Goal: Information Seeking & Learning: Learn about a topic

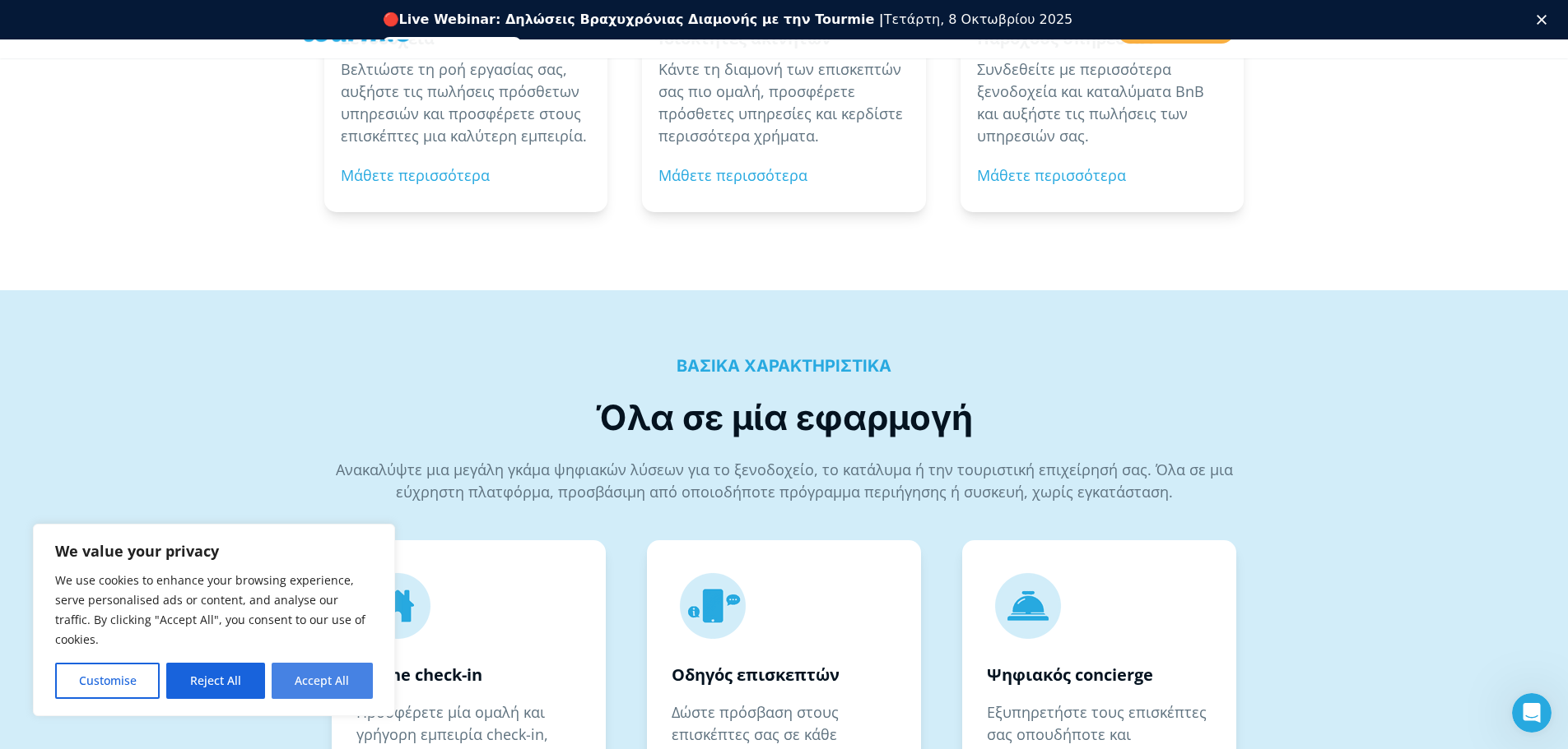
click at [333, 681] on button "Accept All" at bounding box center [322, 681] width 101 height 36
checkbox input "true"
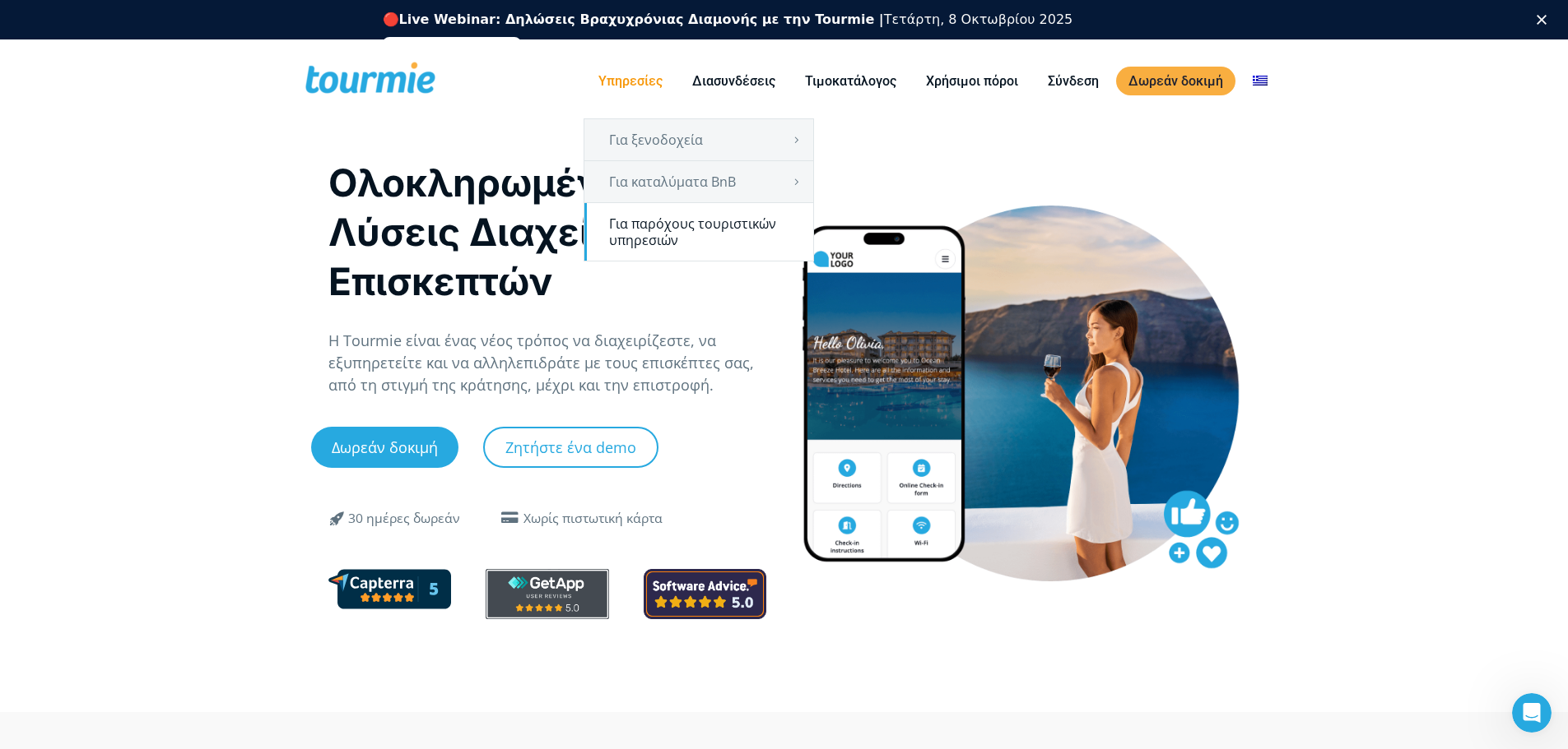
click at [656, 220] on link "Για παρόχους τουριστικών υπηρεσιών" at bounding box center [699, 232] width 228 height 57
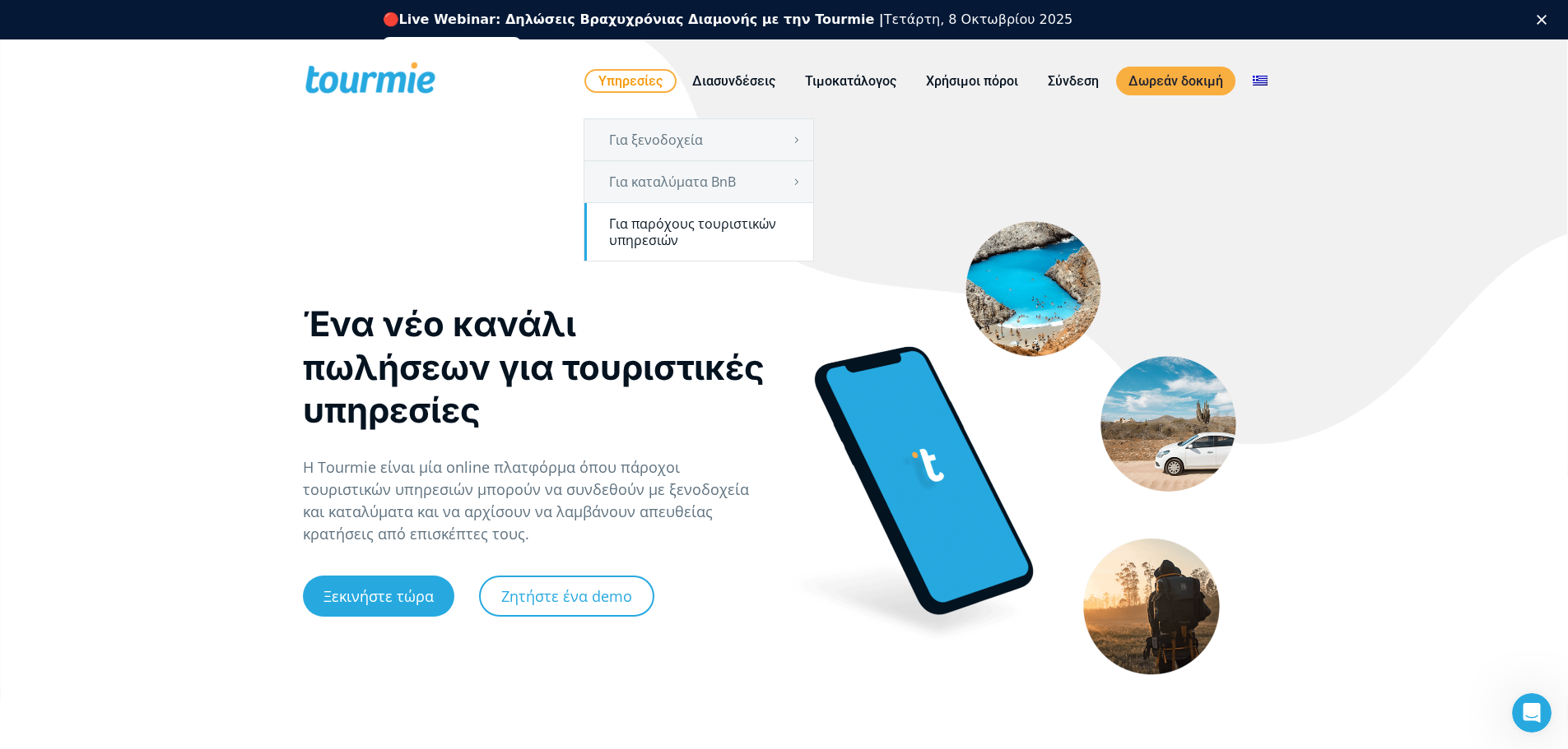
click at [672, 226] on link "Για παρόχους τουριστικών υπηρεσιών" at bounding box center [699, 232] width 228 height 57
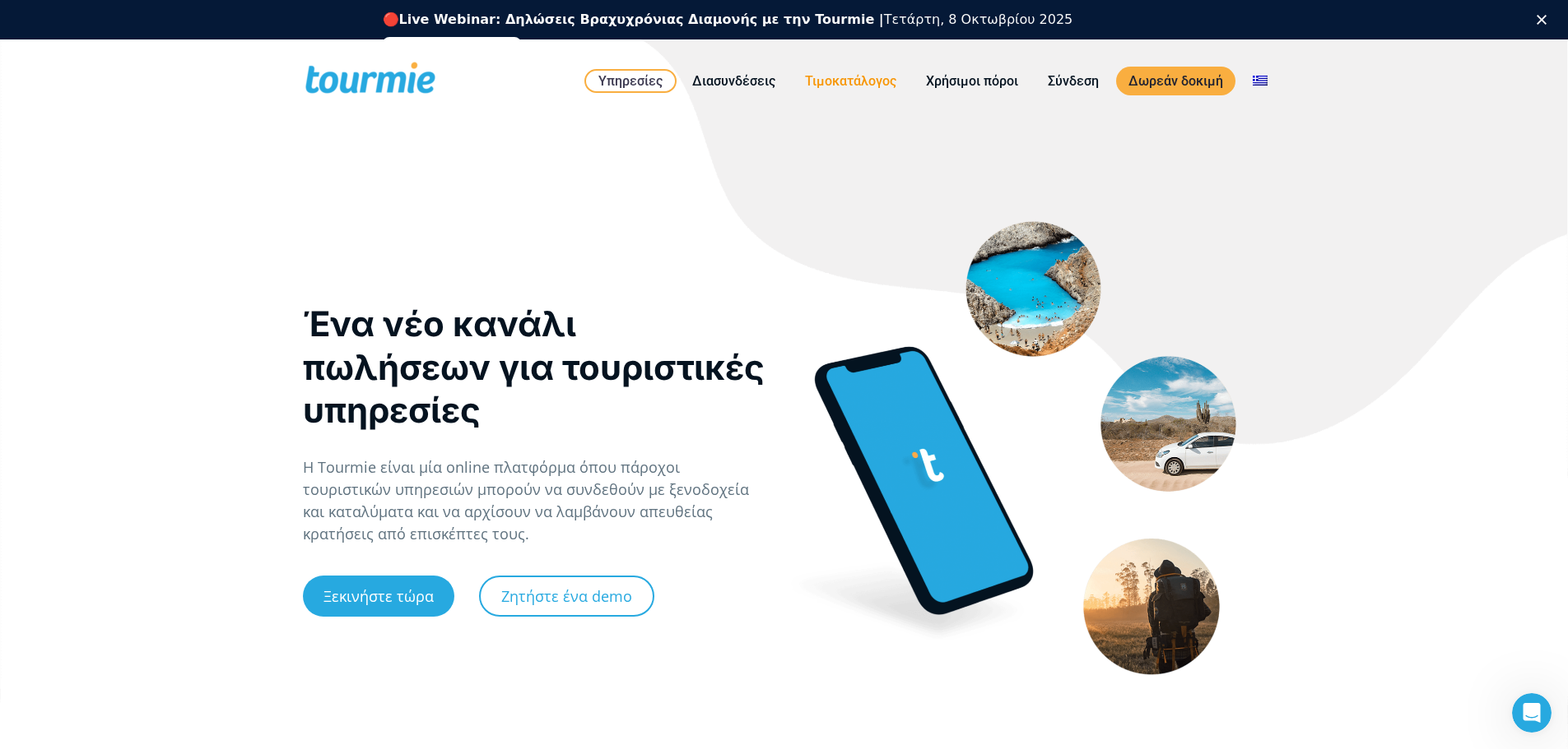
click at [844, 79] on link "Τιμοκατάλογος" at bounding box center [850, 81] width 116 height 20
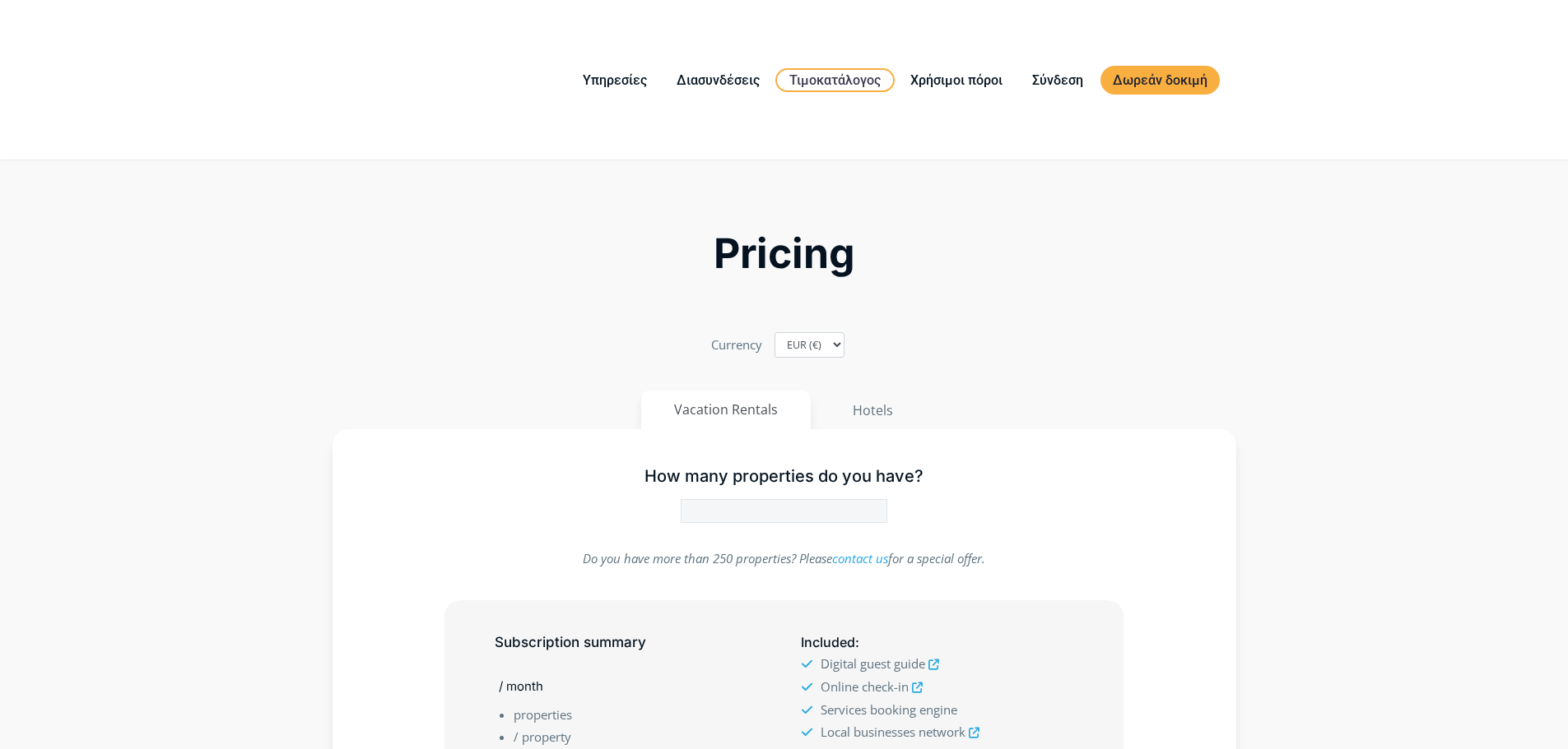
type input "1"
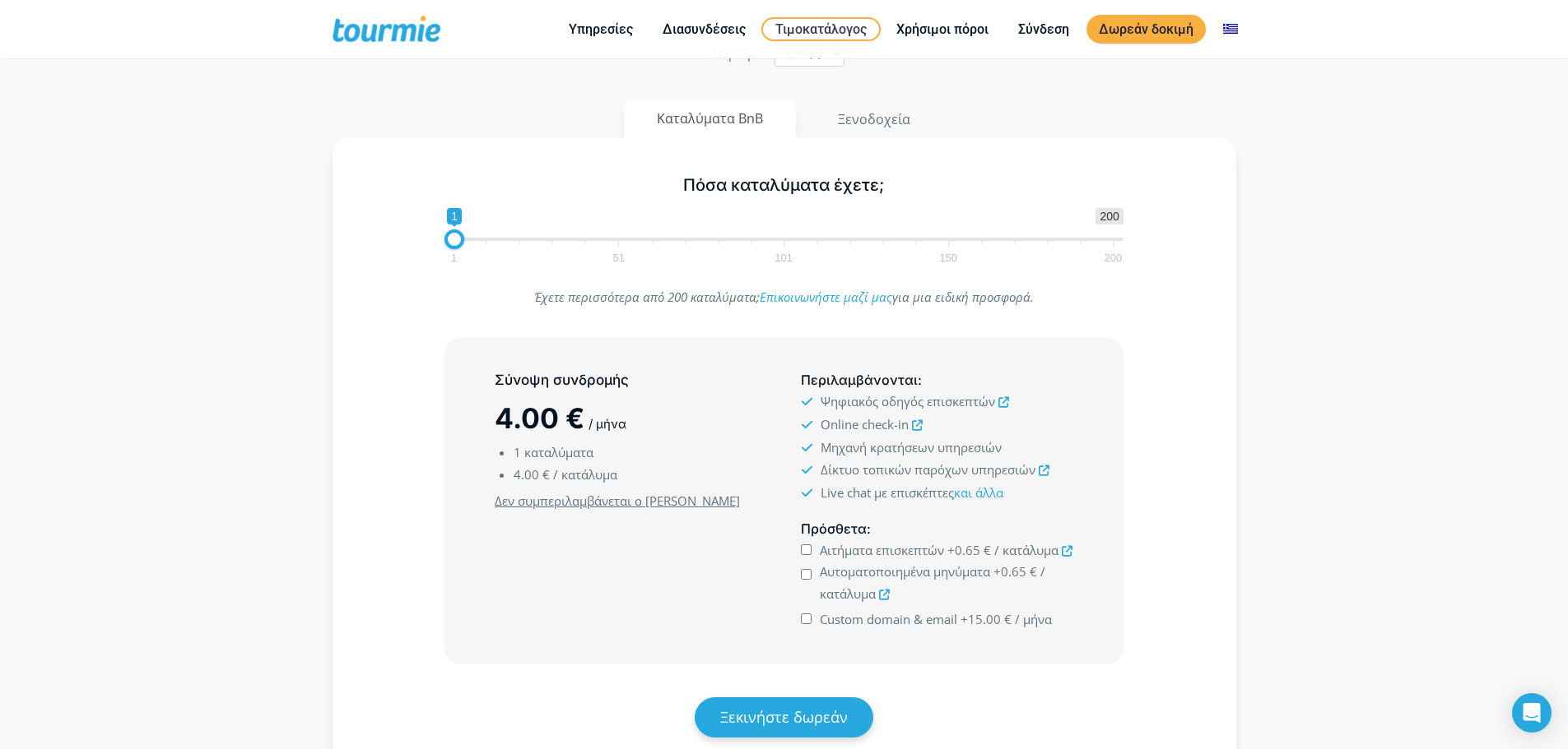
scroll to position [165, 0]
click at [870, 129] on button "Ξενοδοχεία" at bounding box center [874, 117] width 140 height 40
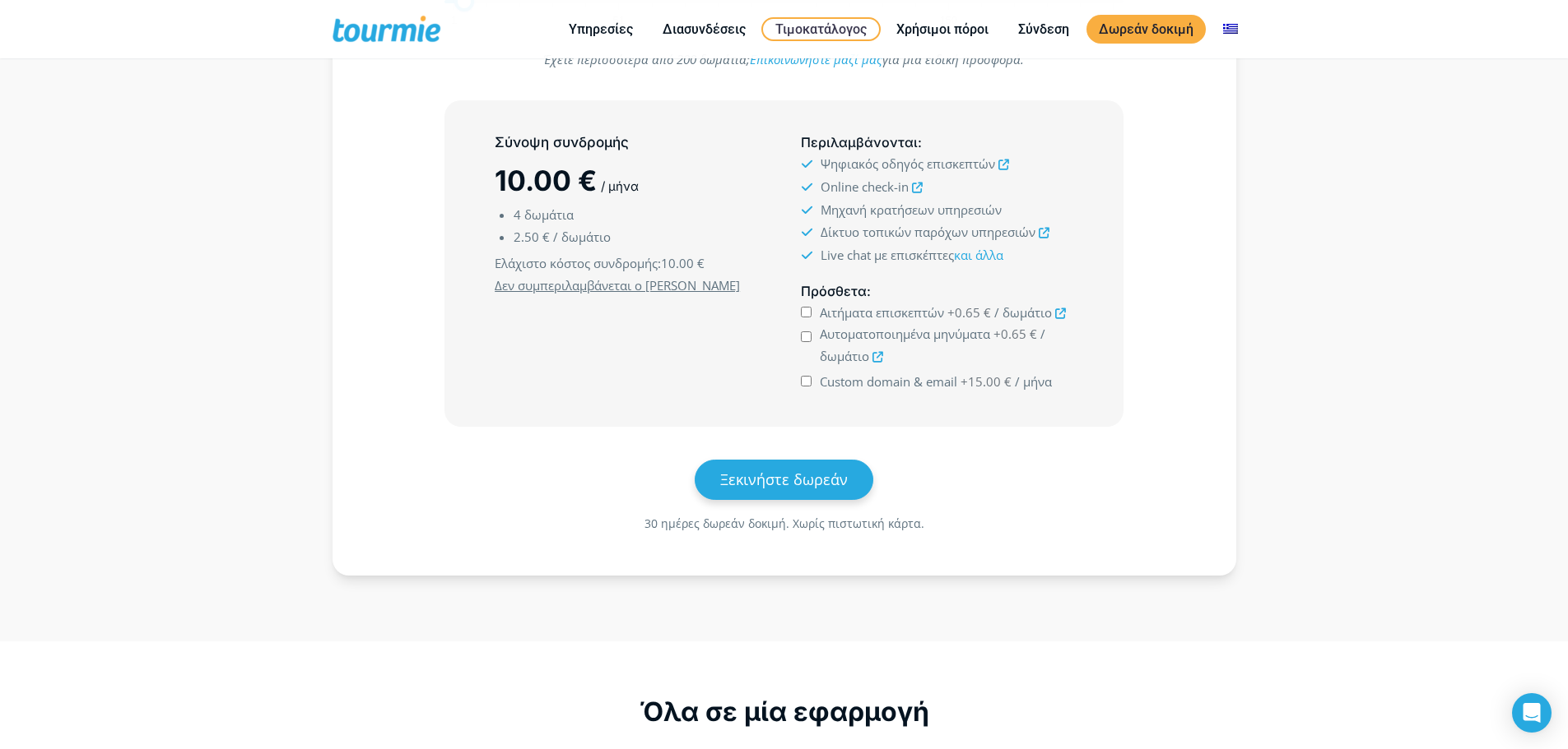
scroll to position [0, 0]
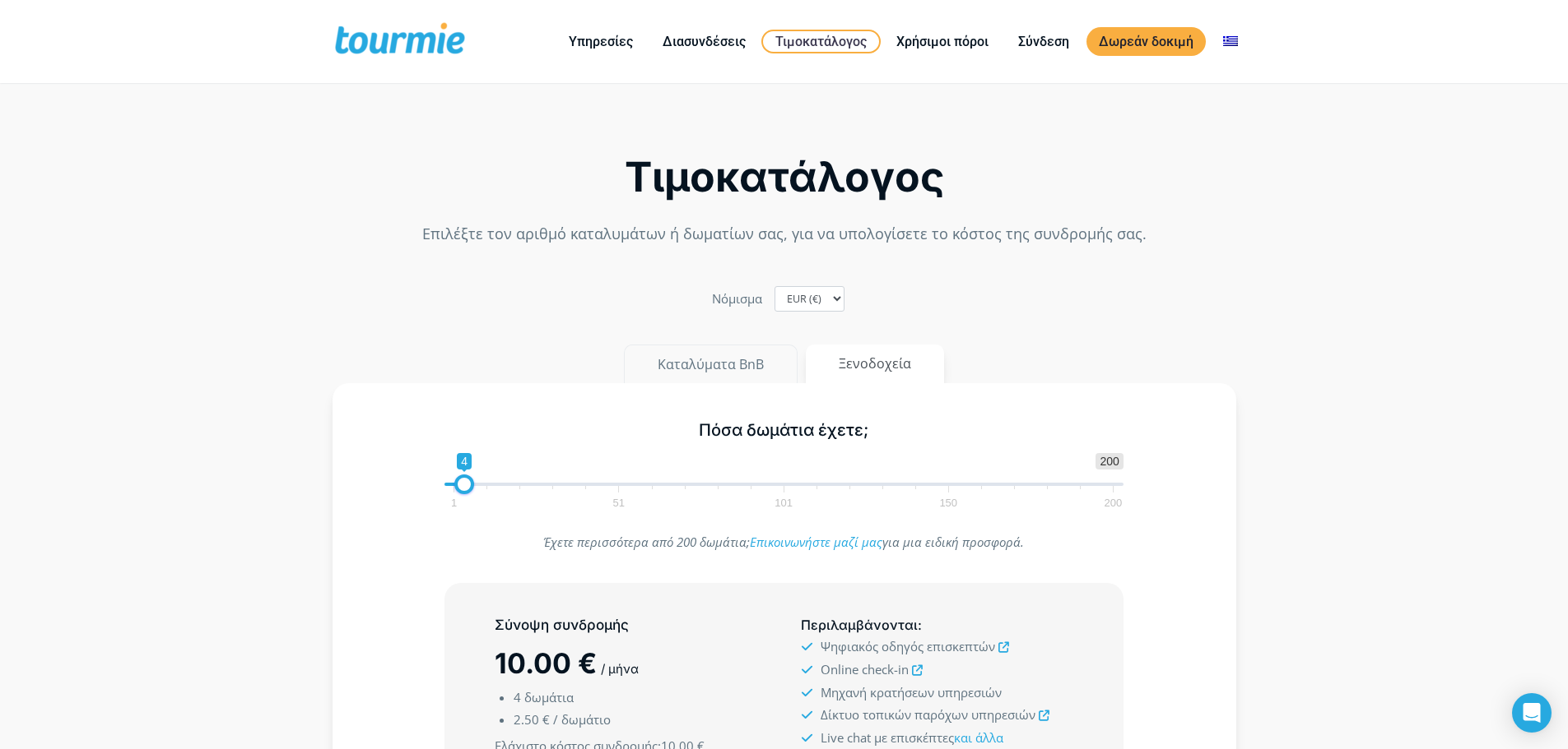
click at [743, 358] on button "Καταλύματα BnB" at bounding box center [710, 364] width 173 height 40
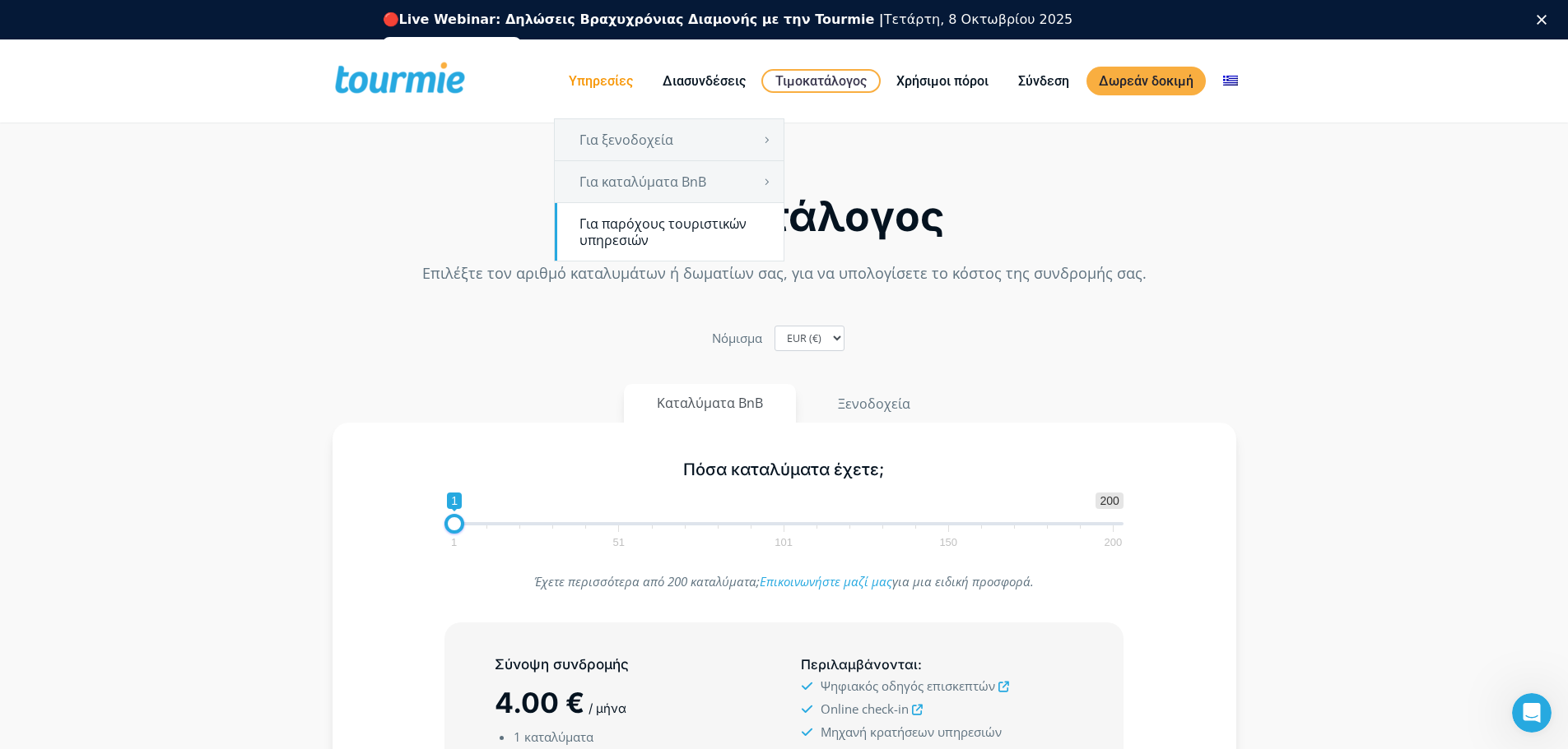
click at [615, 236] on link "Για παρόχους τουριστικών υπηρεσιών" at bounding box center [669, 232] width 228 height 57
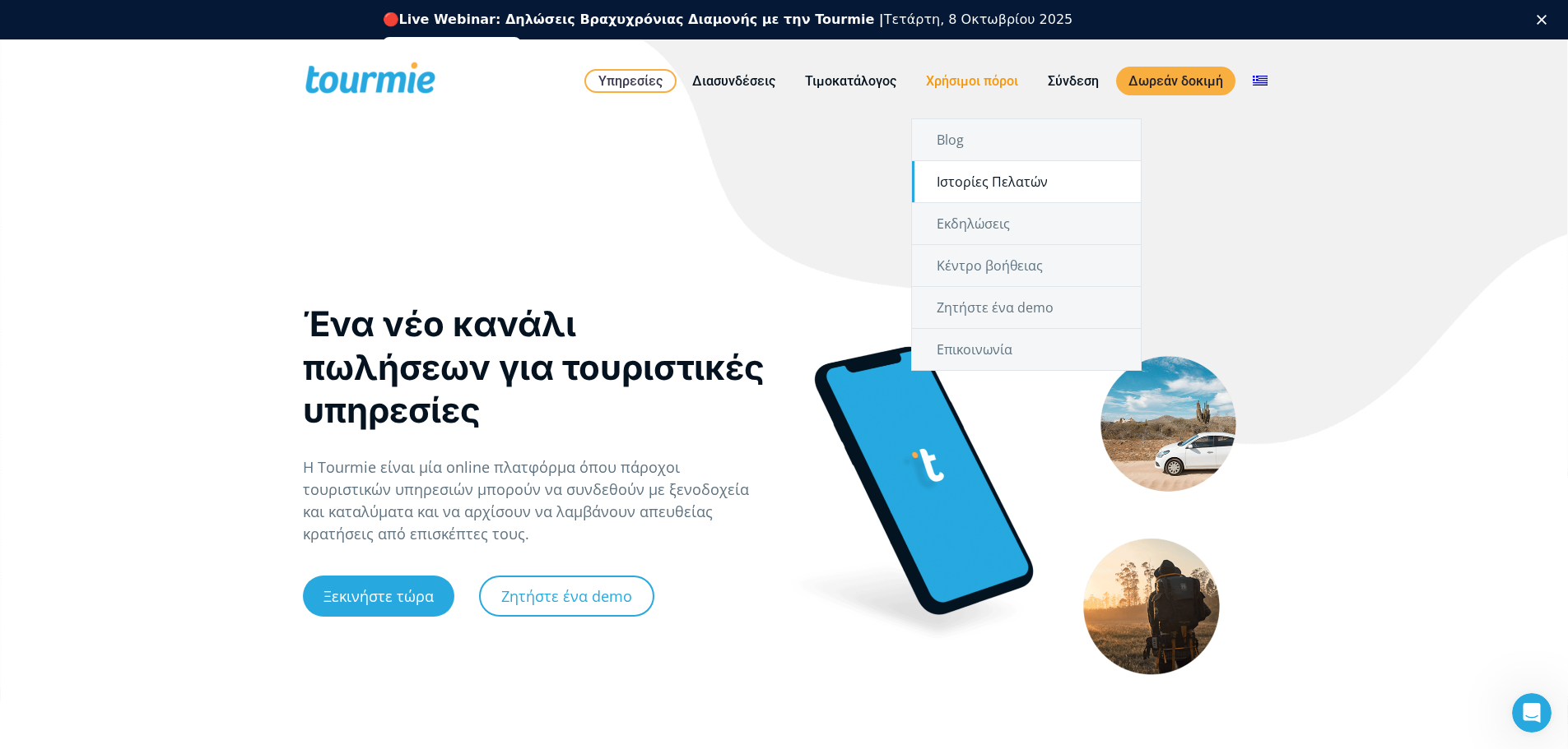
click at [980, 183] on link "Ιστορίες Πελατών" at bounding box center [1026, 182] width 228 height 41
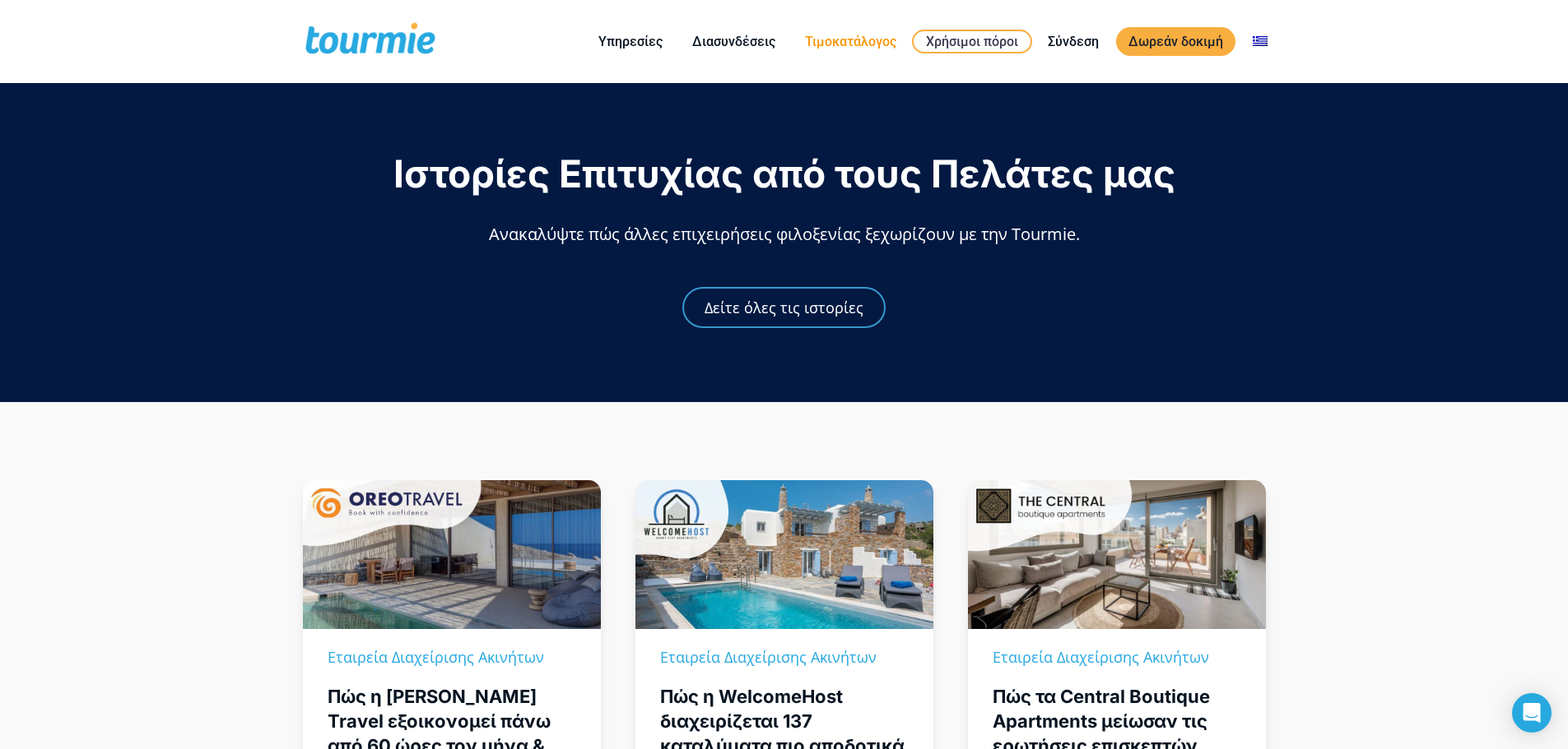
click at [853, 44] on link "Τιμοκατάλογος" at bounding box center [850, 41] width 116 height 20
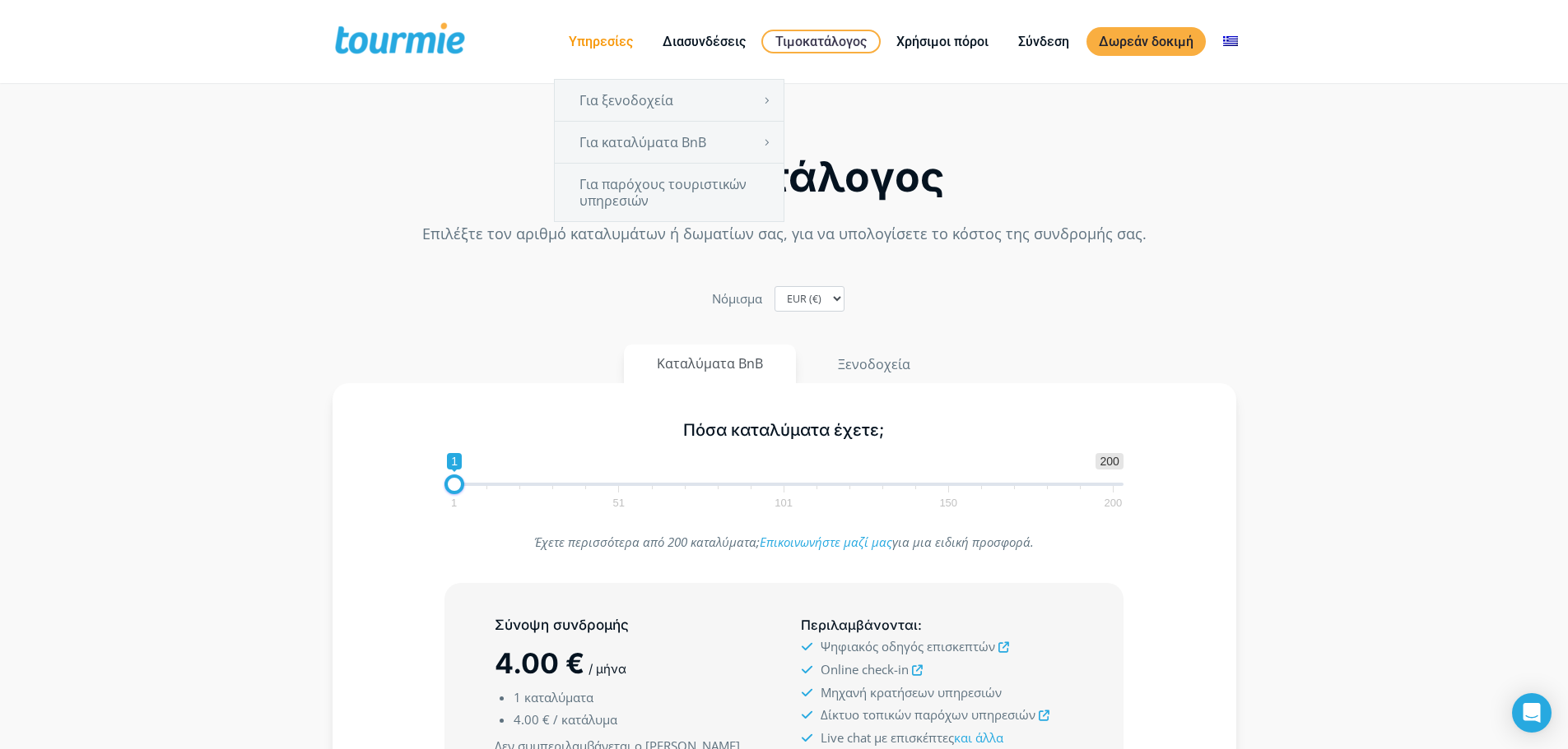
click at [616, 40] on link "Υπηρεσίες" at bounding box center [600, 41] width 89 height 20
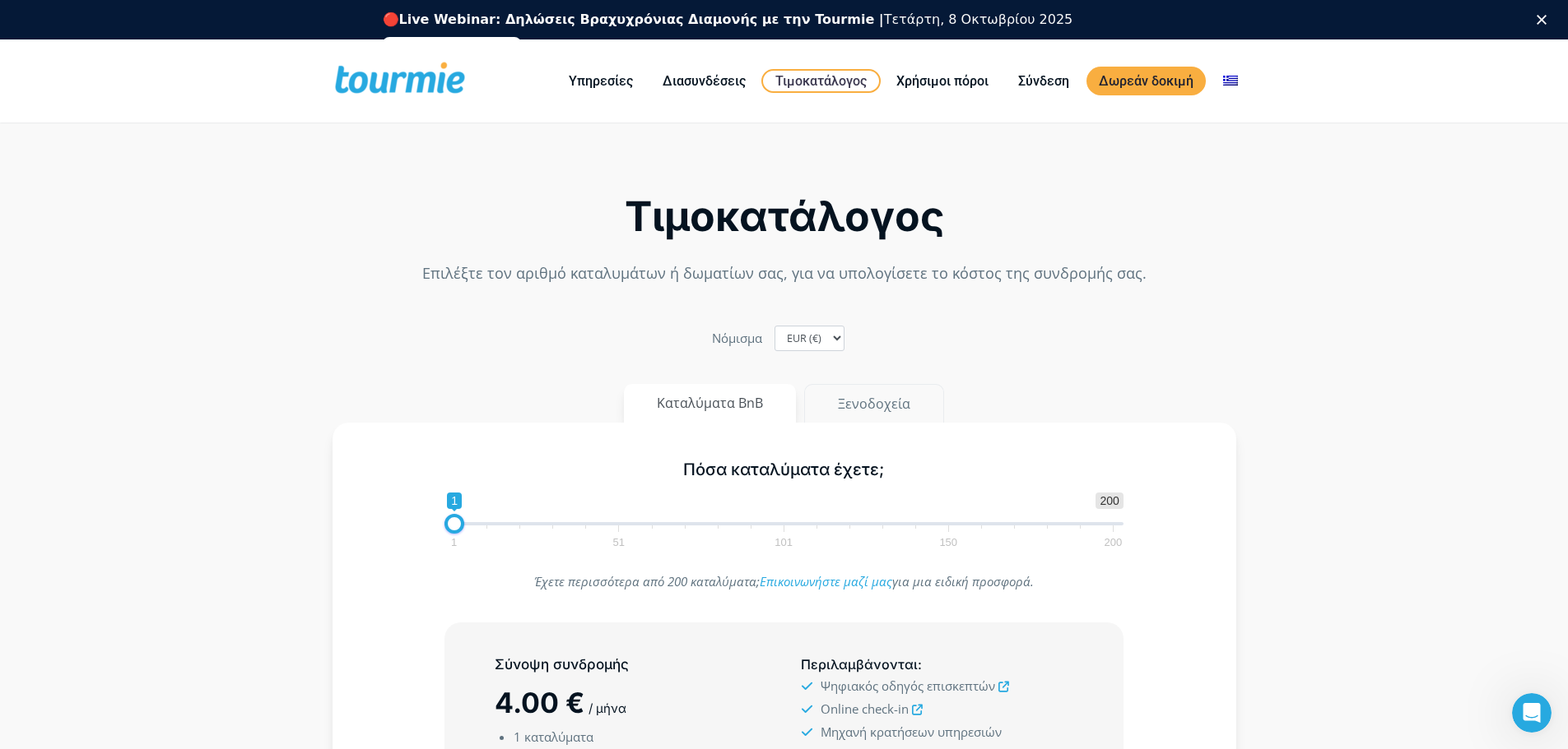
click at [872, 407] on button "Ξενοδοχεία" at bounding box center [874, 403] width 140 height 40
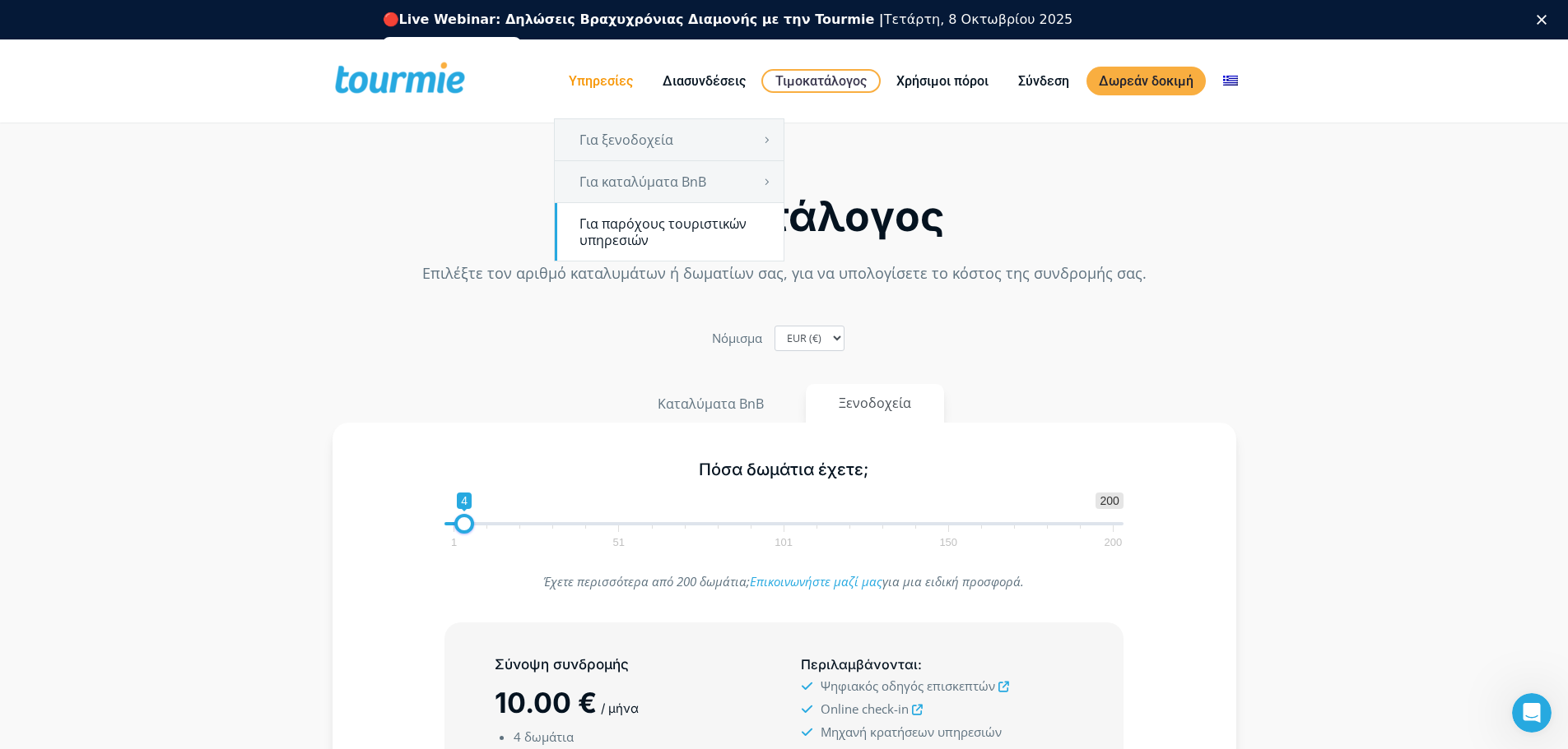
click at [648, 220] on link "Για παρόχους τουριστικών υπηρεσιών" at bounding box center [669, 232] width 228 height 57
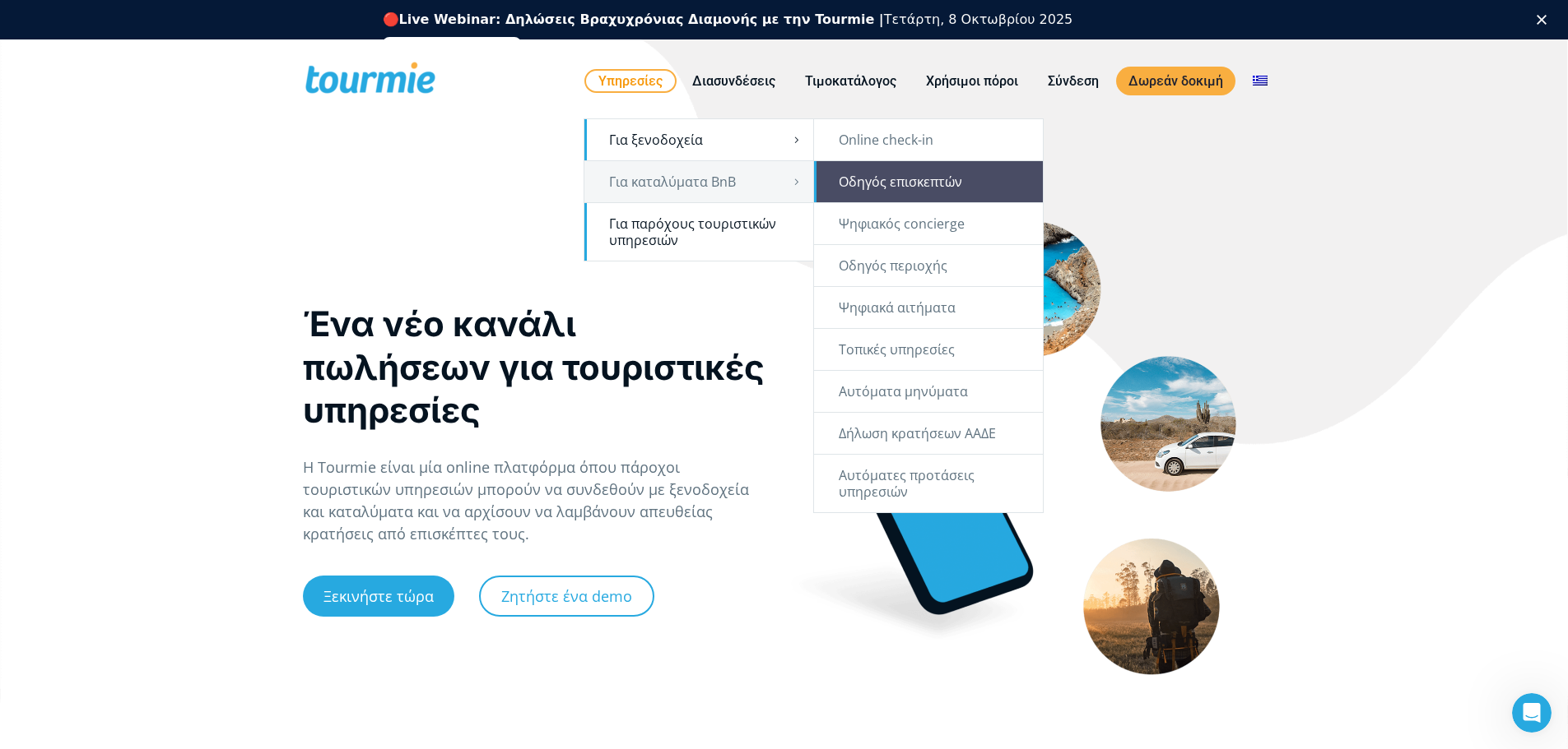
click at [924, 181] on link "Οδηγός επισκεπτών" at bounding box center [928, 182] width 228 height 41
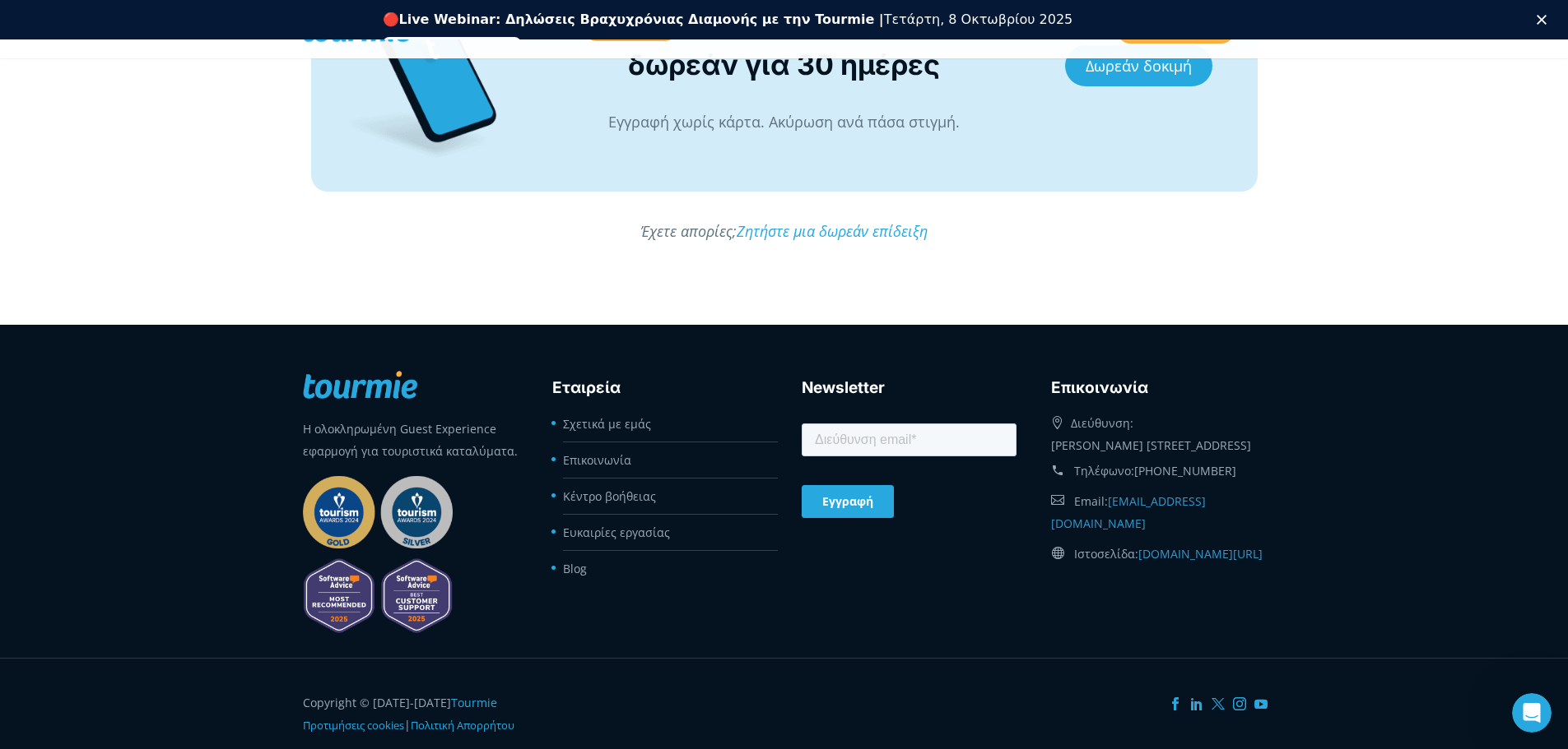
scroll to position [4674, 0]
